Goal: Information Seeking & Learning: Learn about a topic

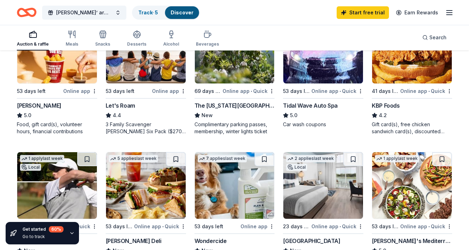
scroll to position [440, 0]
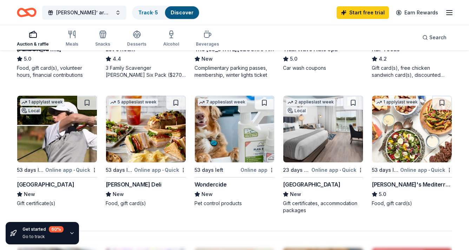
click at [296, 183] on div "Beaufort Hotel" at bounding box center [311, 184] width 57 height 8
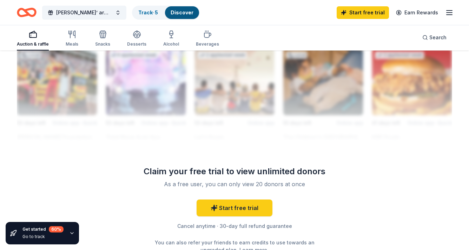
scroll to position [638, 0]
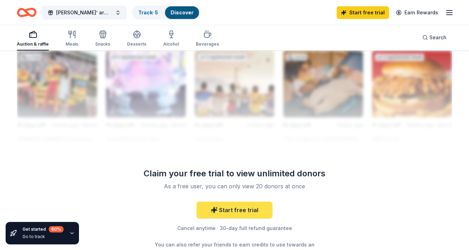
click at [224, 211] on link "Start free trial" at bounding box center [235, 210] width 76 height 17
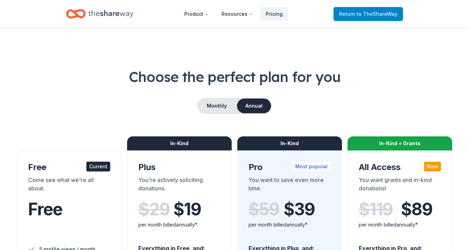
click at [372, 19] on link "Return to TheShareWay" at bounding box center [369, 14] width 70 height 14
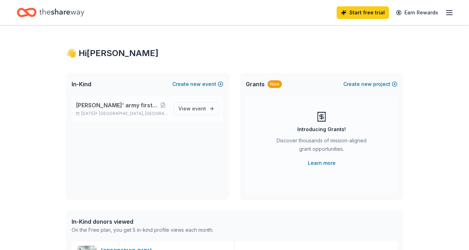
click at [122, 116] on span "[GEOGRAPHIC_DATA], [GEOGRAPHIC_DATA]" at bounding box center [133, 114] width 69 height 6
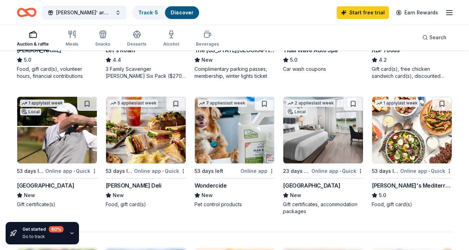
scroll to position [461, 0]
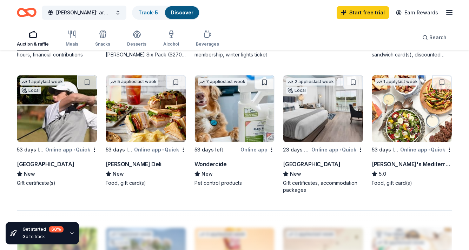
click at [74, 164] on div "[GEOGRAPHIC_DATA]" at bounding box center [45, 164] width 57 height 8
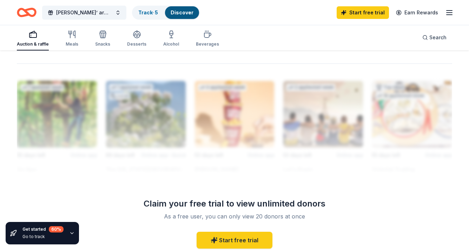
scroll to position [653, 0]
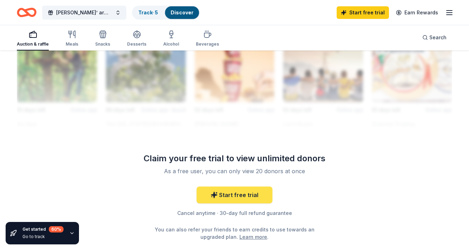
click at [250, 194] on link "Start free trial" at bounding box center [235, 195] width 76 height 17
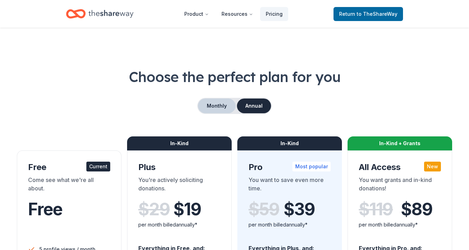
click at [214, 110] on button "Monthly" at bounding box center [217, 106] width 38 height 15
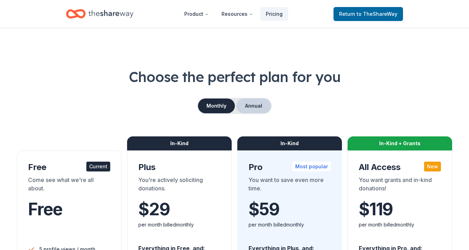
click at [261, 99] on button "Annual" at bounding box center [253, 106] width 35 height 15
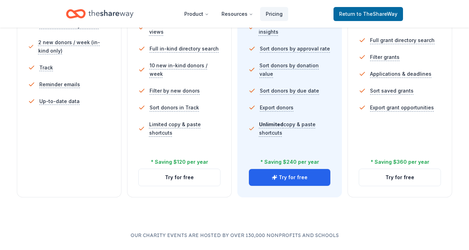
scroll to position [252, 0]
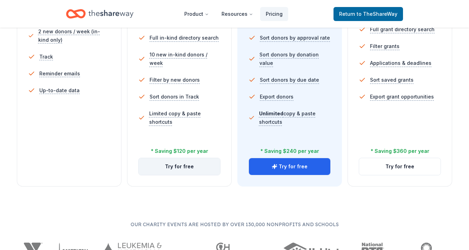
click at [185, 170] on button "Try for free" at bounding box center [179, 166] width 81 height 17
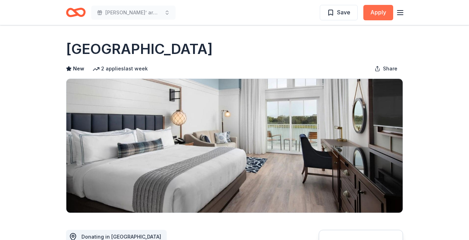
click at [376, 19] on button "Apply" at bounding box center [378, 12] width 30 height 15
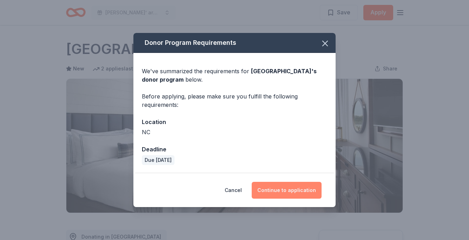
click at [272, 189] on button "Continue to application" at bounding box center [287, 190] width 70 height 17
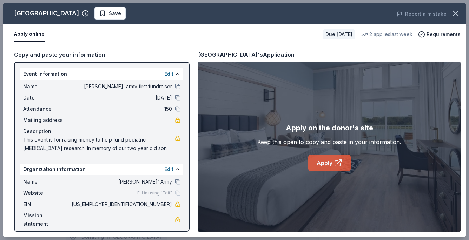
click at [325, 166] on link "Apply" at bounding box center [329, 163] width 42 height 17
click at [157, 151] on span "This event is for raising money to help fund pediatric brain cancer research. I…" at bounding box center [99, 144] width 152 height 17
click at [146, 144] on span "This event is for raising money to help fund pediatric brain cancer research. I…" at bounding box center [99, 144] width 152 height 17
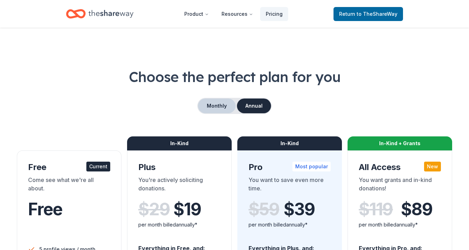
click at [231, 105] on button "Monthly" at bounding box center [217, 106] width 38 height 15
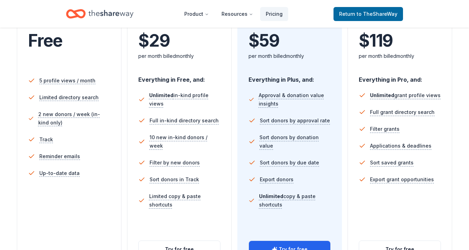
scroll to position [242, 0]
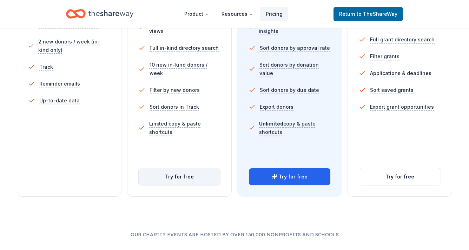
click at [192, 177] on button "Try for free" at bounding box center [179, 177] width 81 height 17
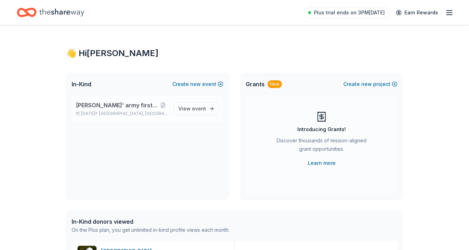
click at [136, 103] on span "[PERSON_NAME]’ army first fundraiser" at bounding box center [117, 105] width 82 height 8
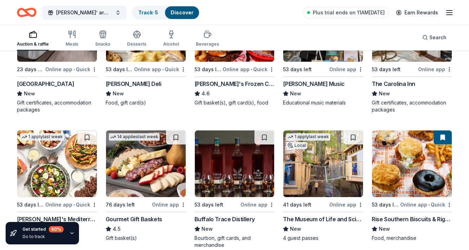
scroll to position [649, 0]
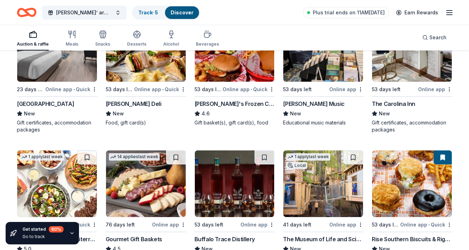
click at [393, 104] on div "The Carolina Inn" at bounding box center [394, 104] width 44 height 8
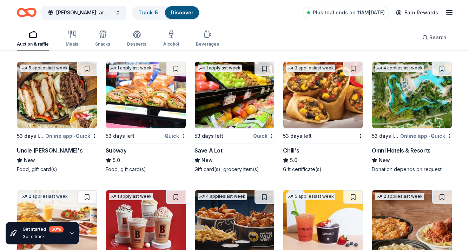
scroll to position [3164, 0]
click at [390, 152] on div "Omni Hotels & Resorts" at bounding box center [401, 150] width 59 height 8
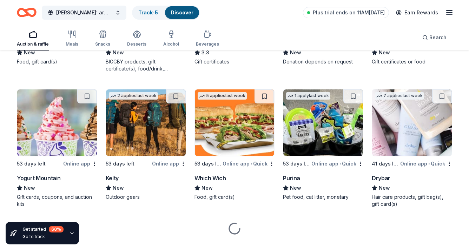
scroll to position [3407, 0]
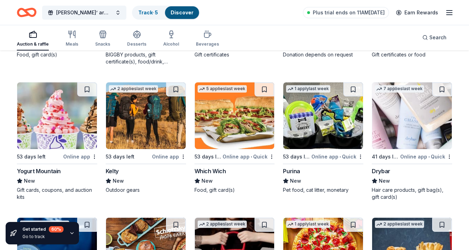
click at [385, 171] on div "Drybar" at bounding box center [381, 171] width 19 height 8
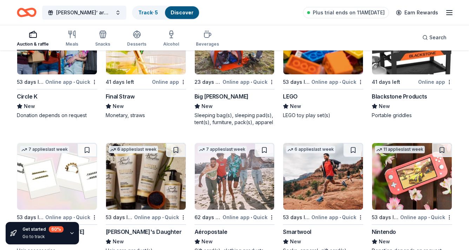
scroll to position [4962, 0]
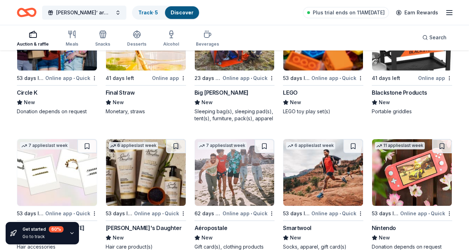
click at [384, 90] on div "Blackstone Products" at bounding box center [399, 92] width 55 height 8
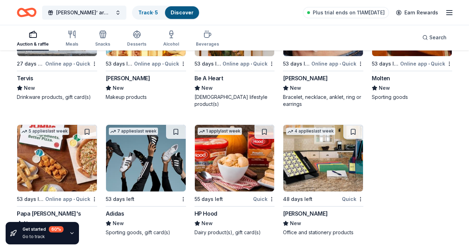
scroll to position [5376, 0]
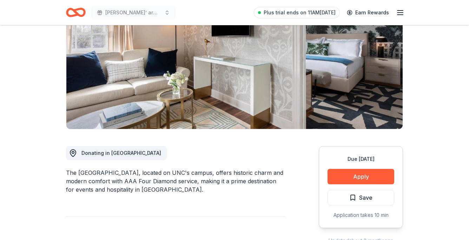
scroll to position [85, 0]
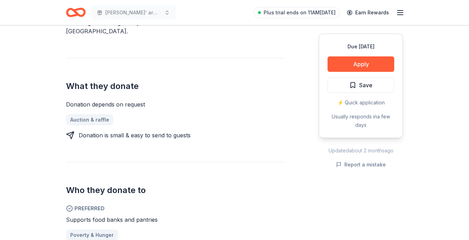
scroll to position [260, 0]
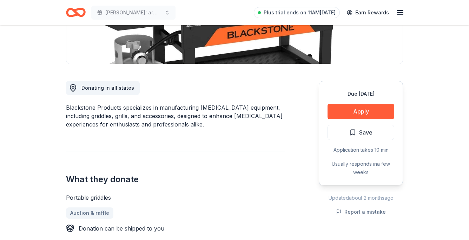
scroll to position [149, 0]
click at [363, 110] on button "Apply" at bounding box center [361, 111] width 67 height 15
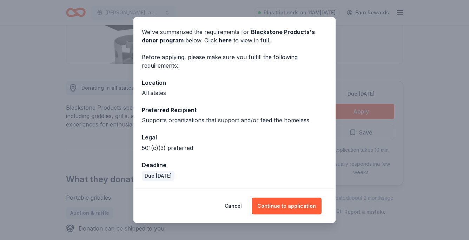
scroll to position [23, 0]
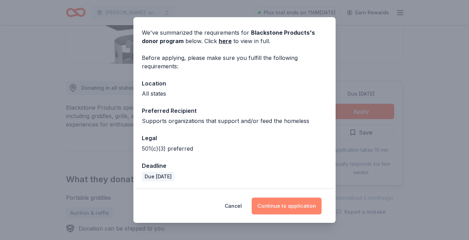
click at [282, 205] on button "Continue to application" at bounding box center [287, 206] width 70 height 17
